Goal: Find specific page/section: Find specific page/section

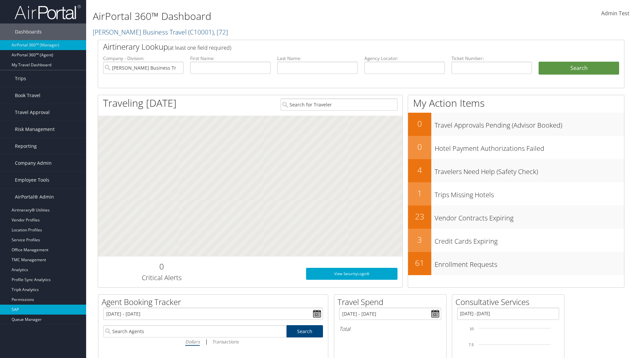
click at [43, 310] on link "SAP" at bounding box center [43, 310] width 86 height 10
